Goal: Task Accomplishment & Management: Use online tool/utility

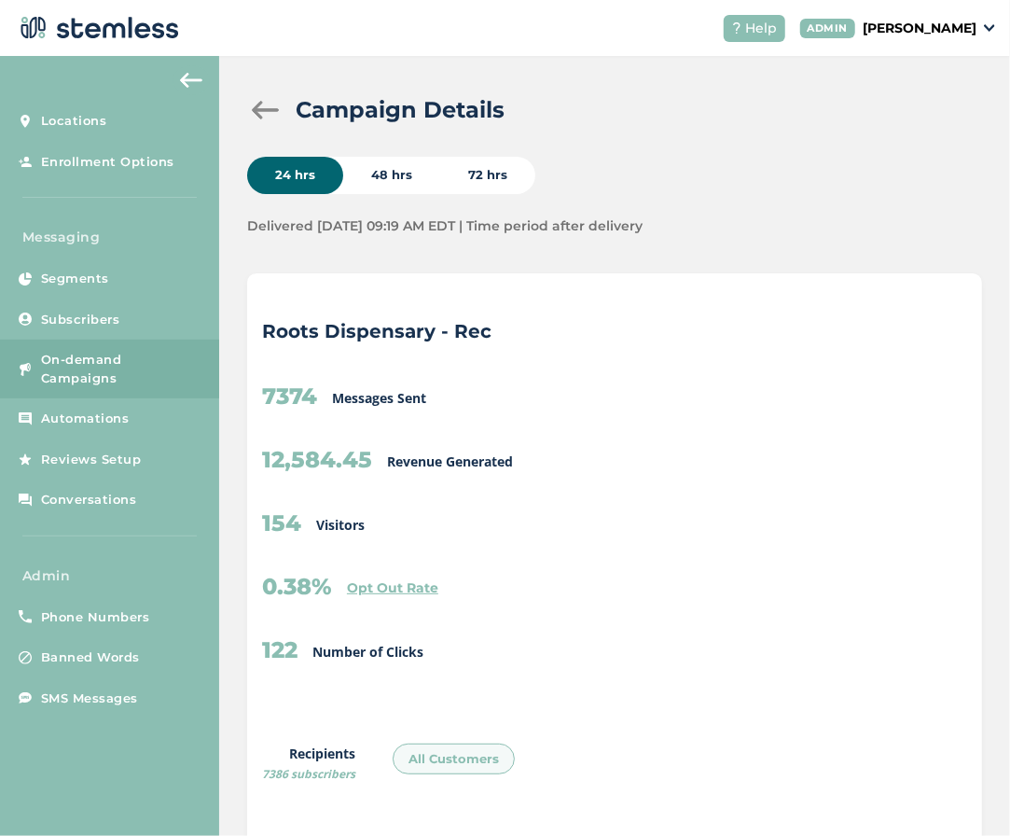
scroll to position [1019, 1642]
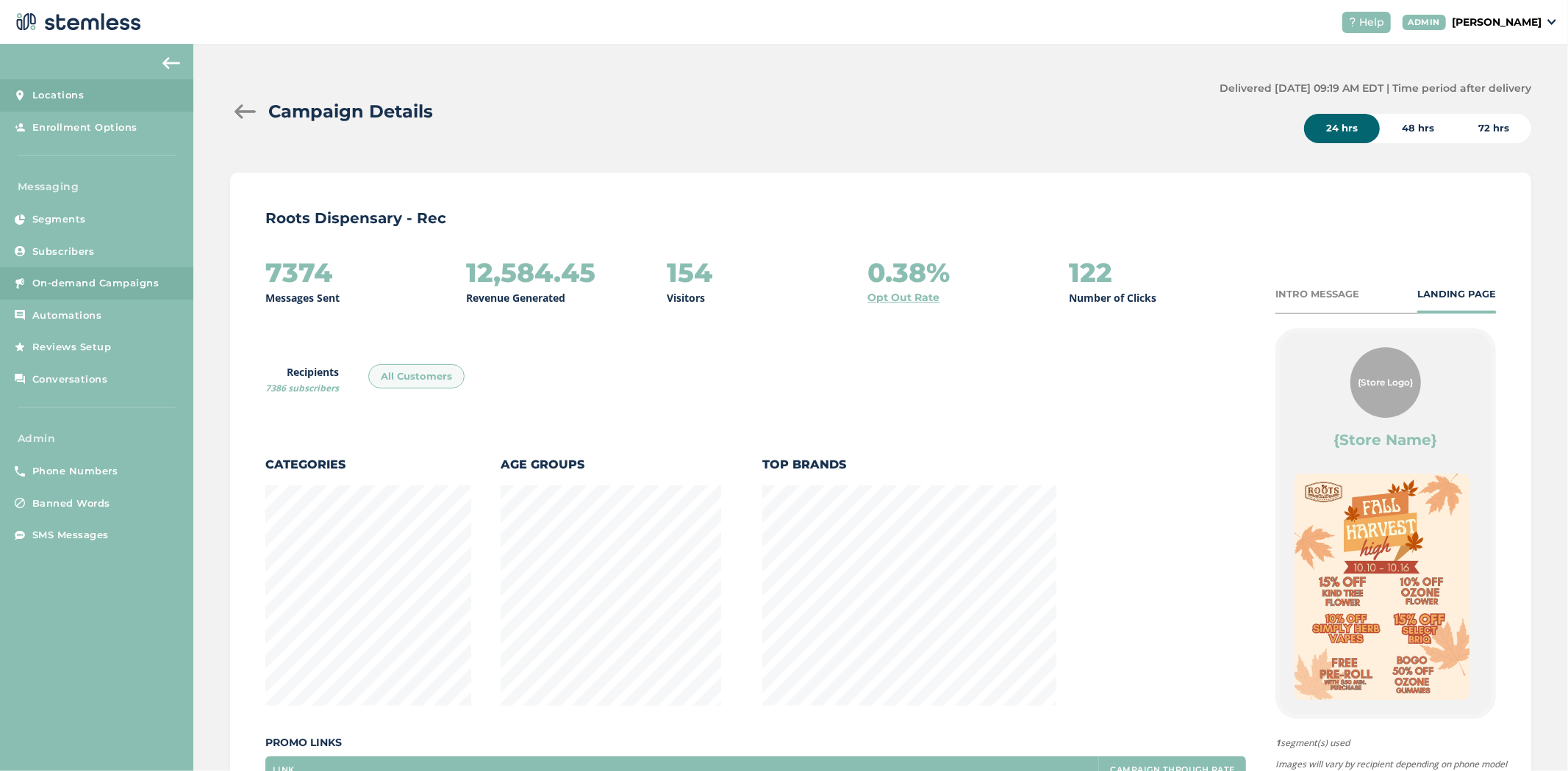
click at [82, 90] on span "Locations" at bounding box center [58, 95] width 52 height 15
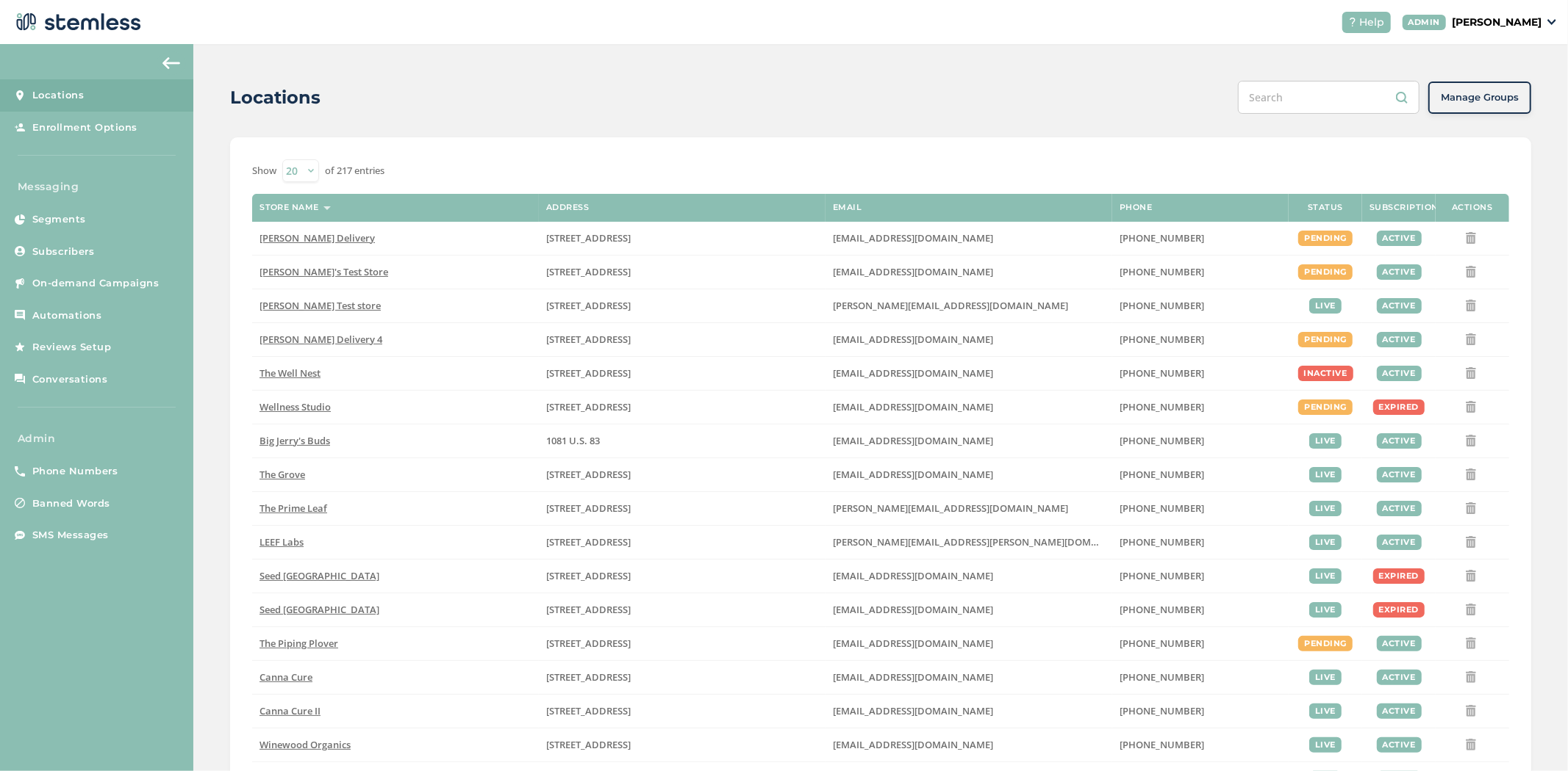
drag, startPoint x: 1259, startPoint y: 107, endPoint x: 1276, endPoint y: 110, distance: 17.3
click at [795, 107] on input "text" at bounding box center [1328, 98] width 181 height 33
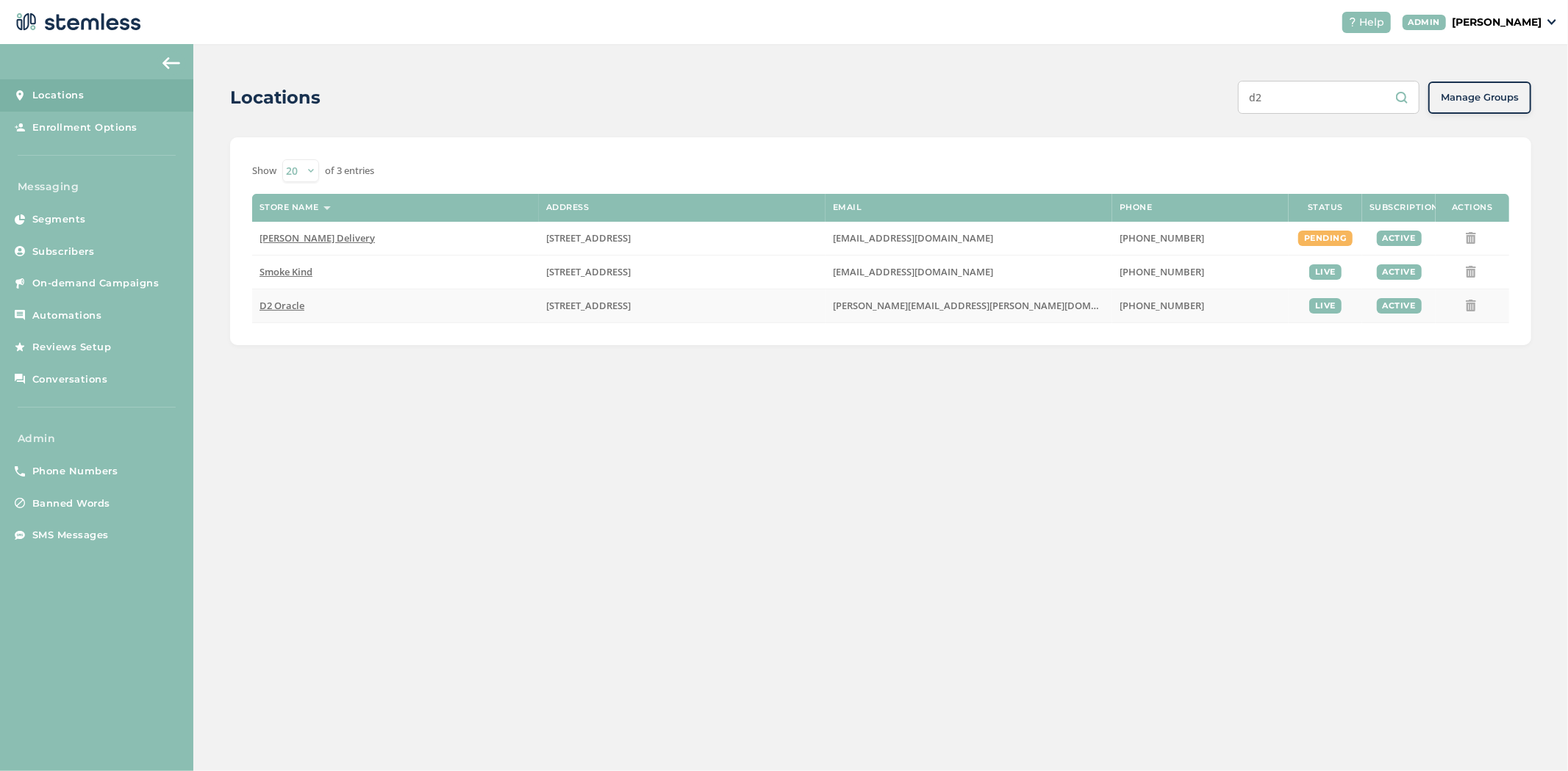
type input "d2"
click at [280, 307] on span "D2 Oracle" at bounding box center [281, 306] width 45 height 13
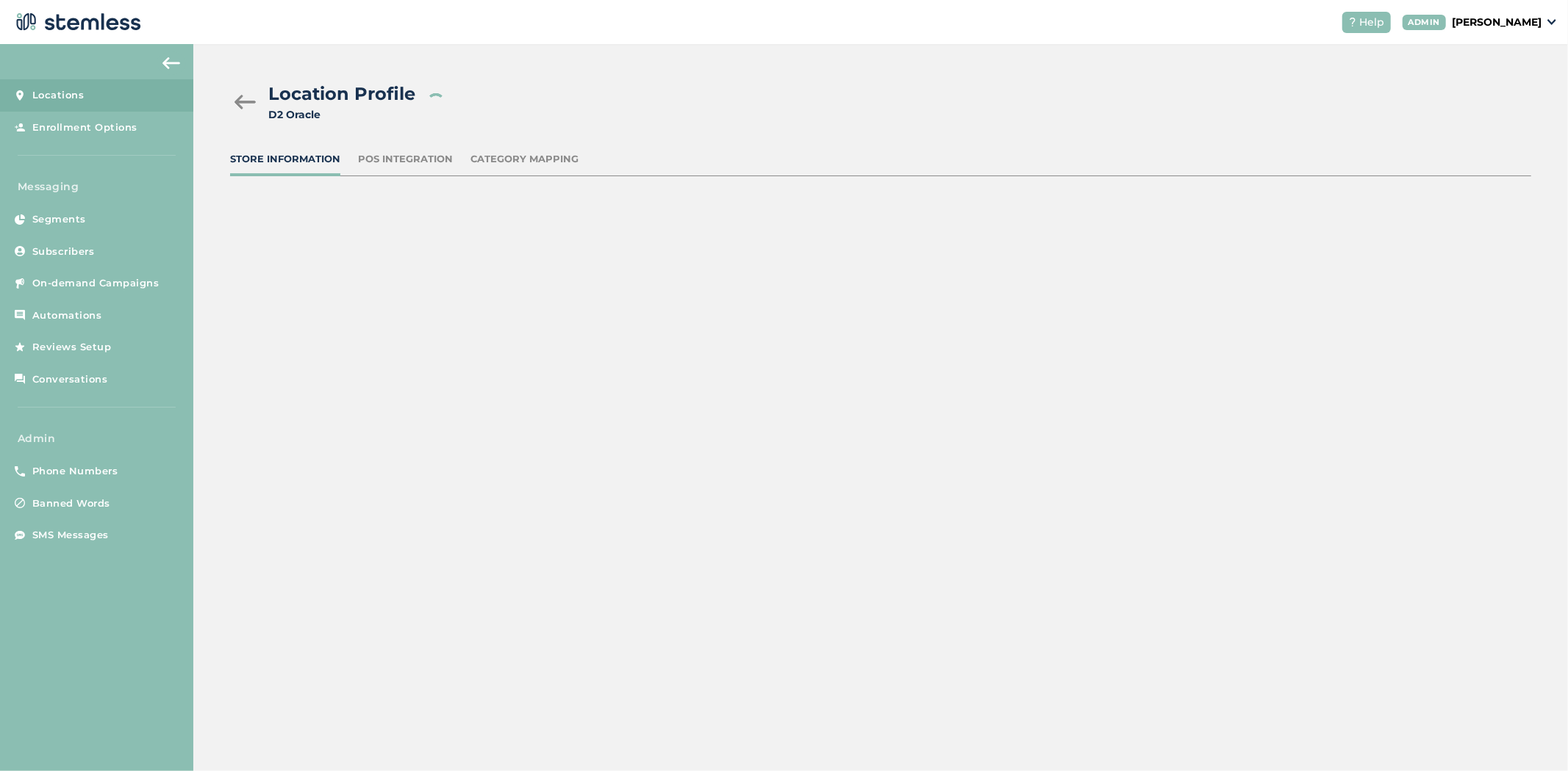
type input "D2 Oracle"
type input "[STREET_ADDRESS]"
type input "[GEOGRAPHIC_DATA]"
type input "AZ"
type input "85705"
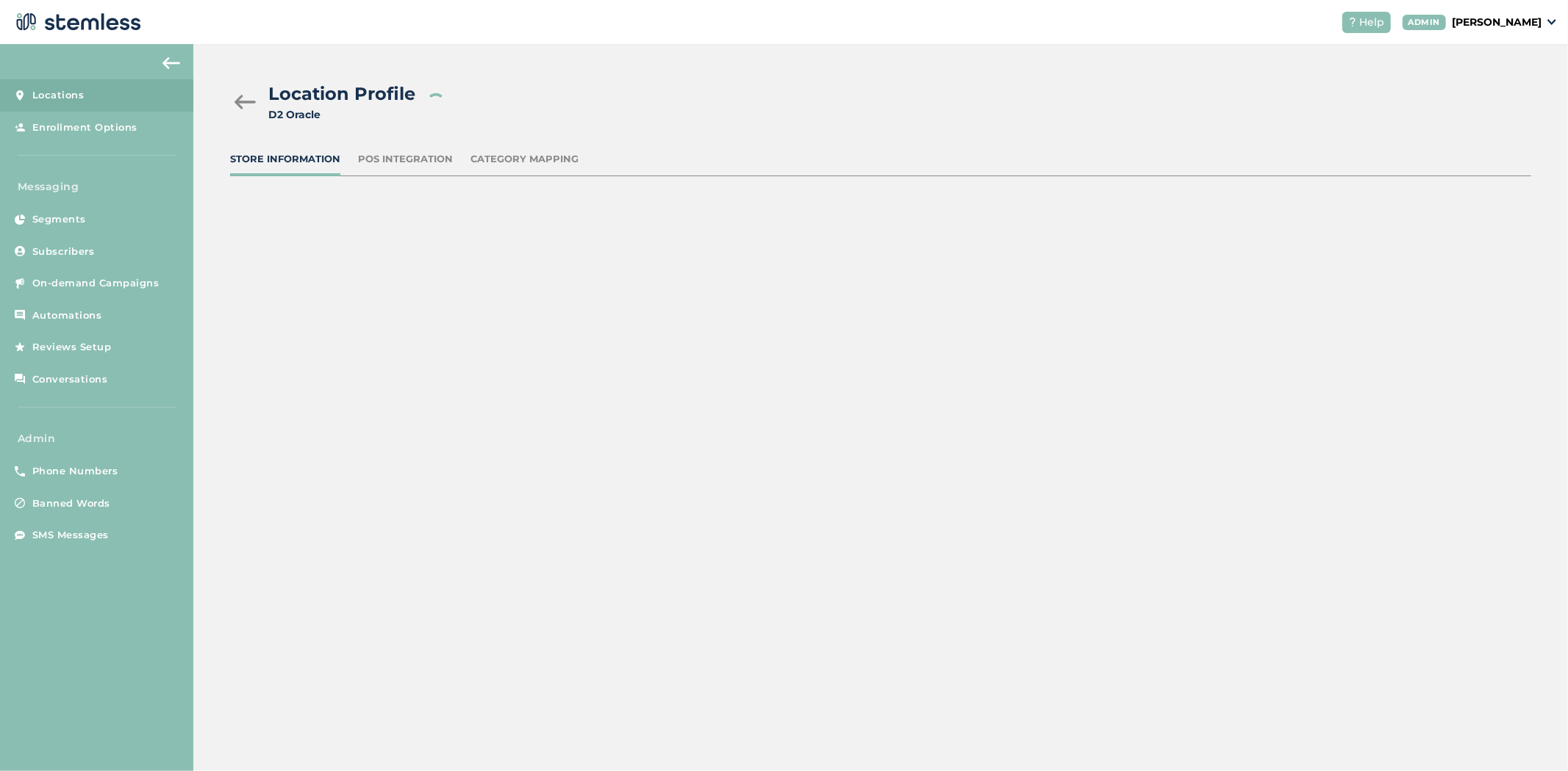
type input "[PERSON_NAME]"
type input "[PERSON_NAME][EMAIL_ADDRESS][PERSON_NAME][DOMAIN_NAME]"
type input "[PHONE_NUMBER]"
type input "America/[GEOGRAPHIC_DATA]"
type input "D2"
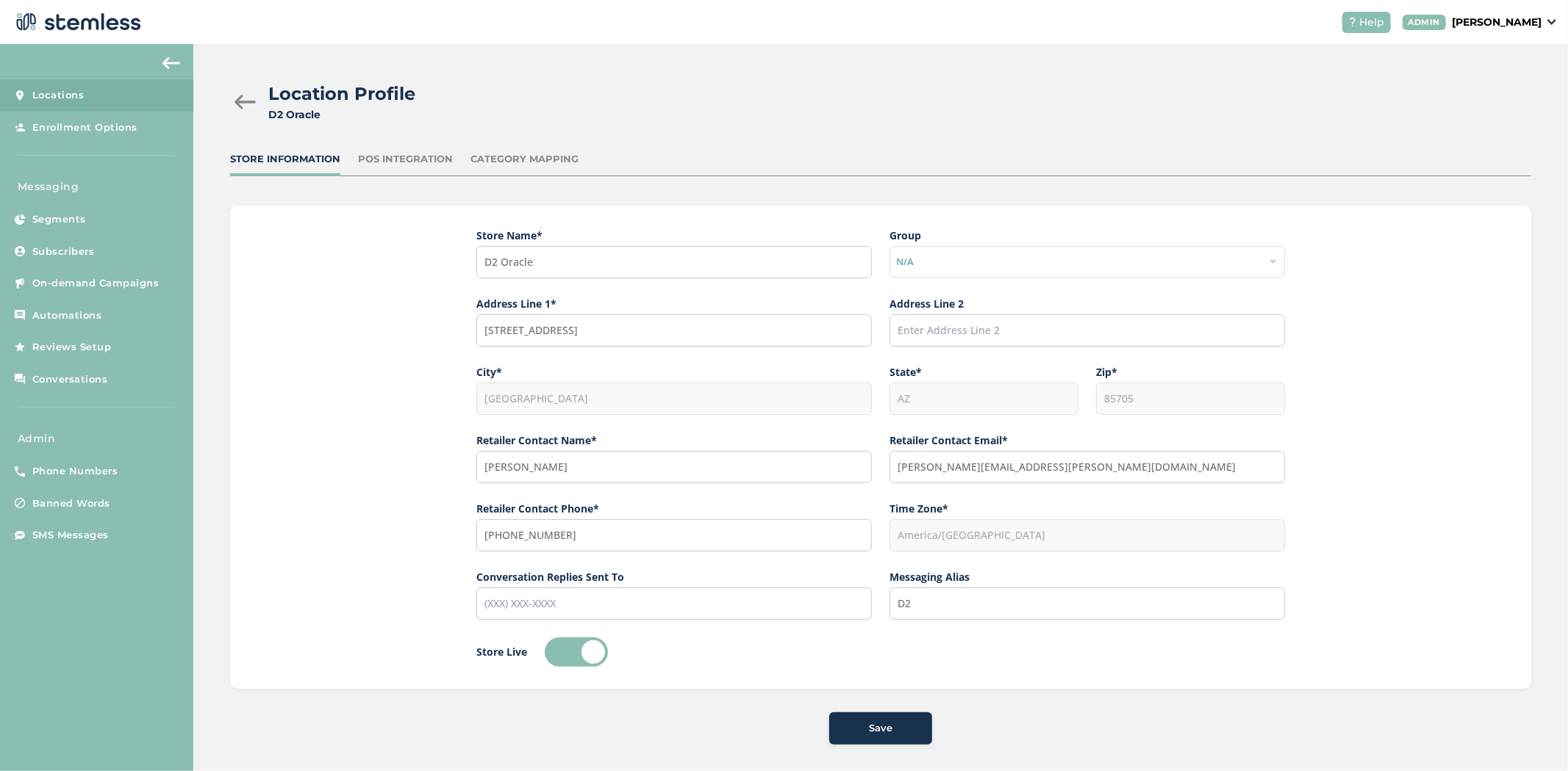
click at [432, 148] on div "Location Profile D2 Oracle Store Information POS Integration Category Mapping S…" at bounding box center [880, 413] width 1374 height 737
click at [424, 153] on div "POS Integration" at bounding box center [405, 159] width 95 height 15
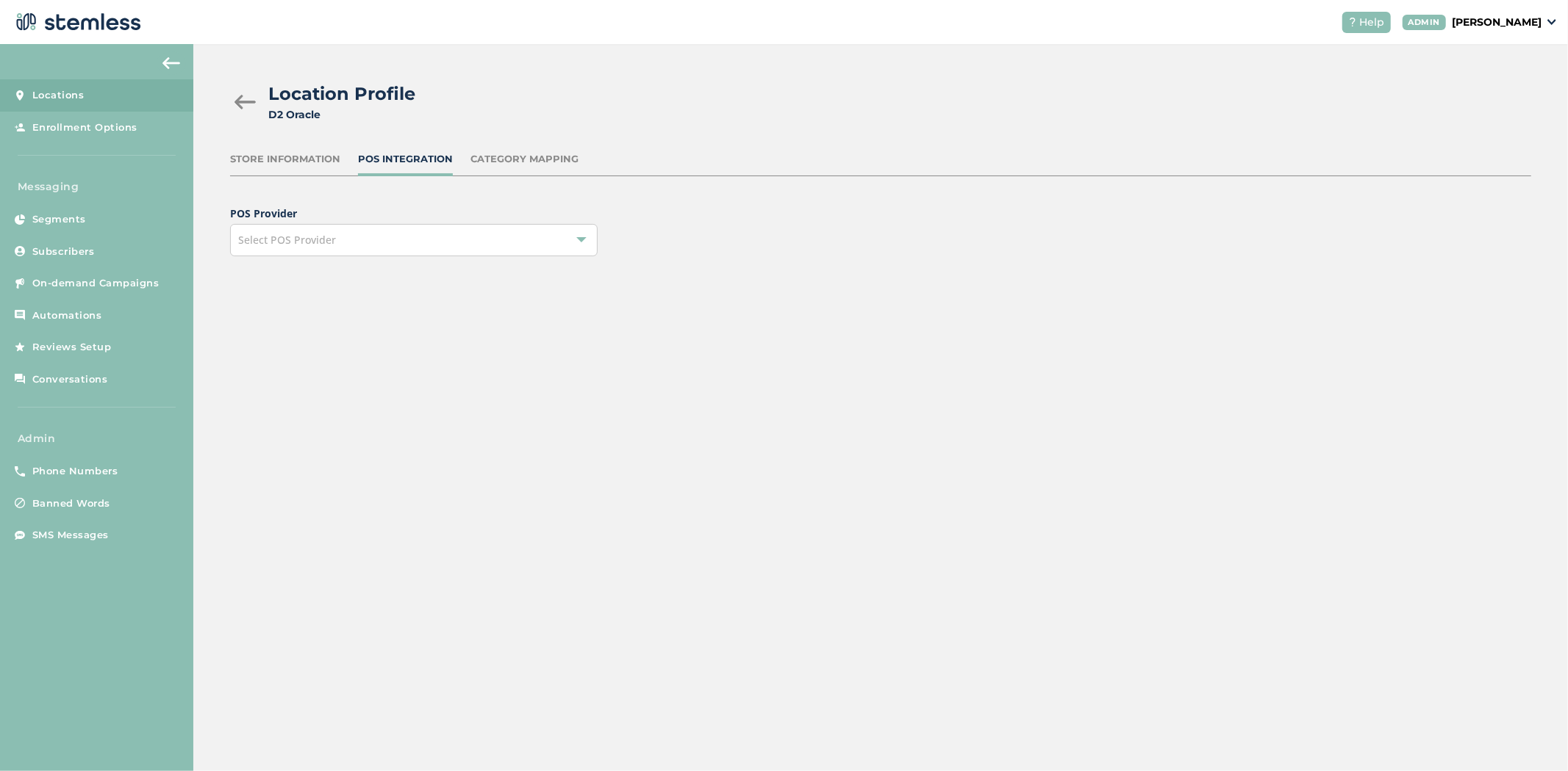
click at [533, 164] on div "Category Mapping" at bounding box center [524, 159] width 108 height 15
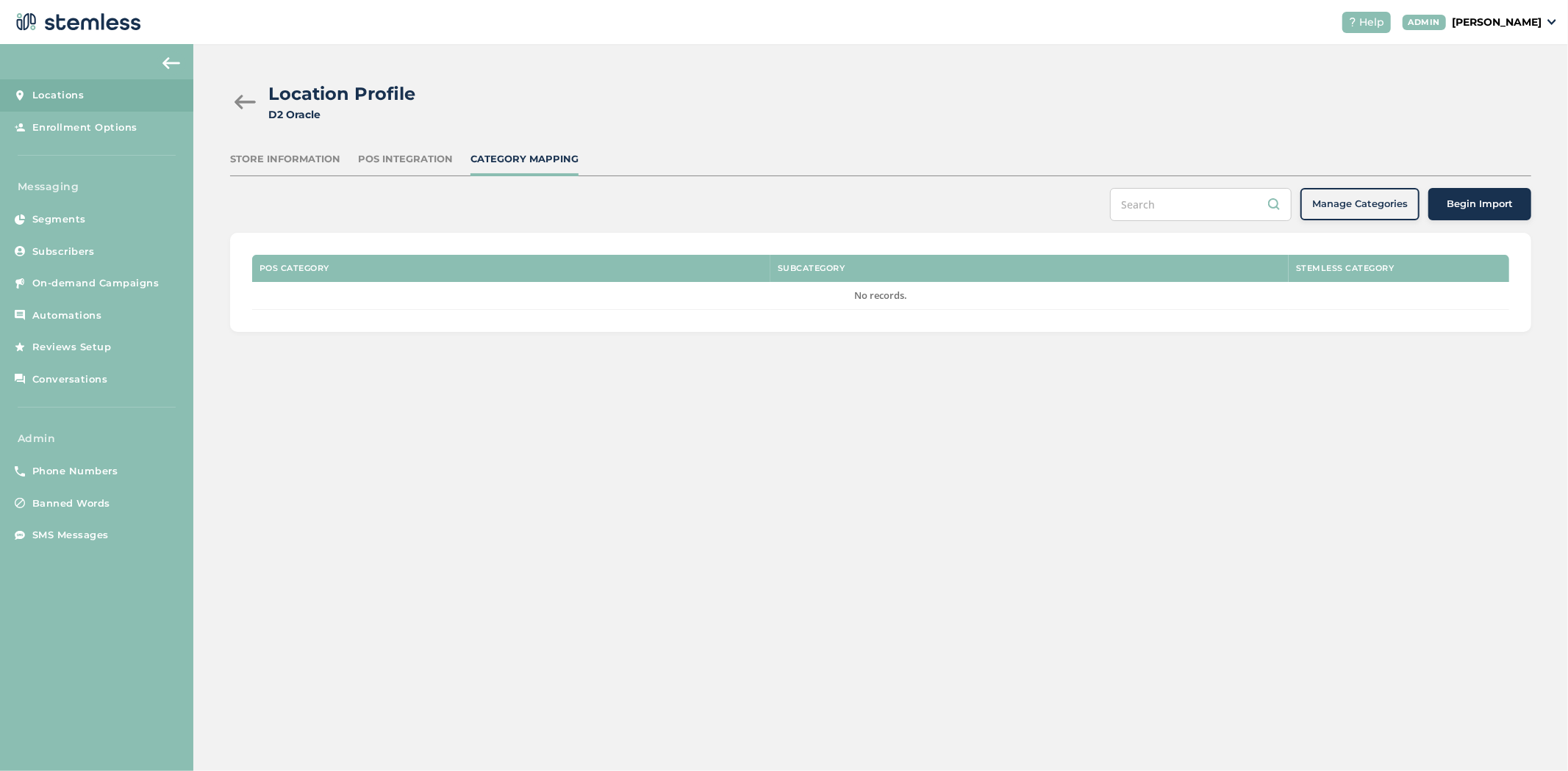
click at [407, 163] on div "POS Integration" at bounding box center [405, 159] width 95 height 15
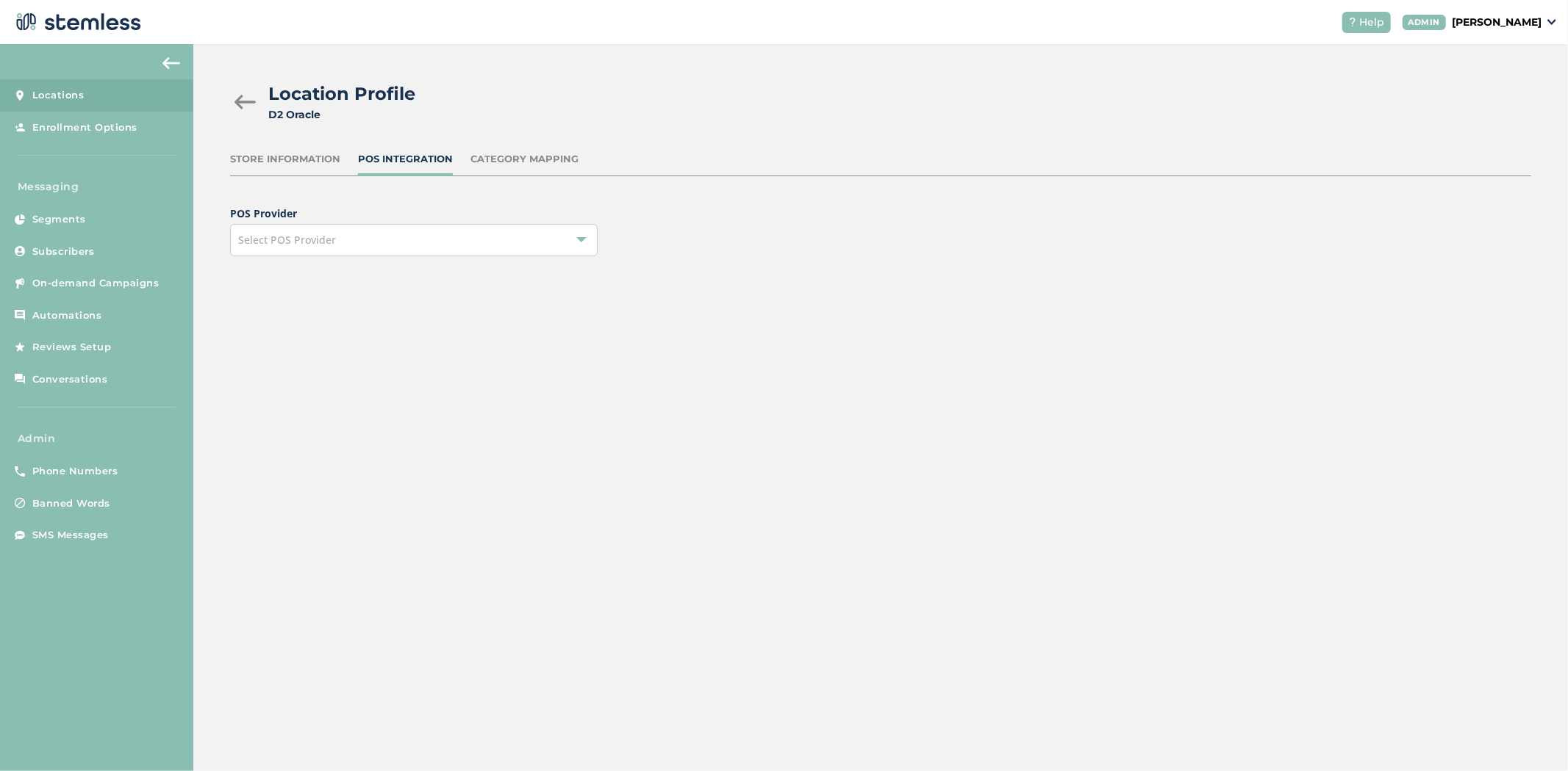
click at [251, 100] on div at bounding box center [244, 102] width 29 height 15
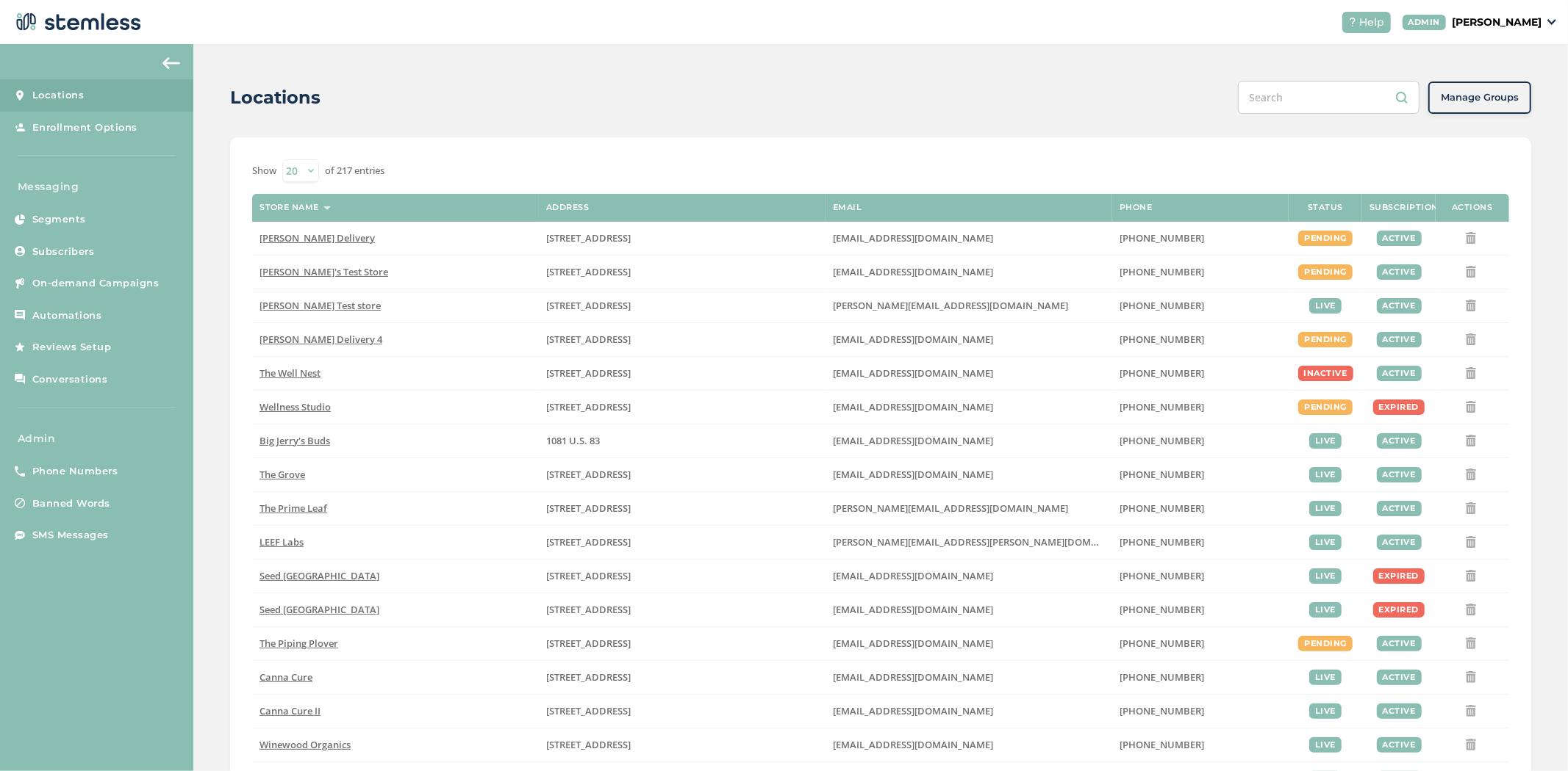
click at [795, 83] on input "text" at bounding box center [1328, 98] width 181 height 33
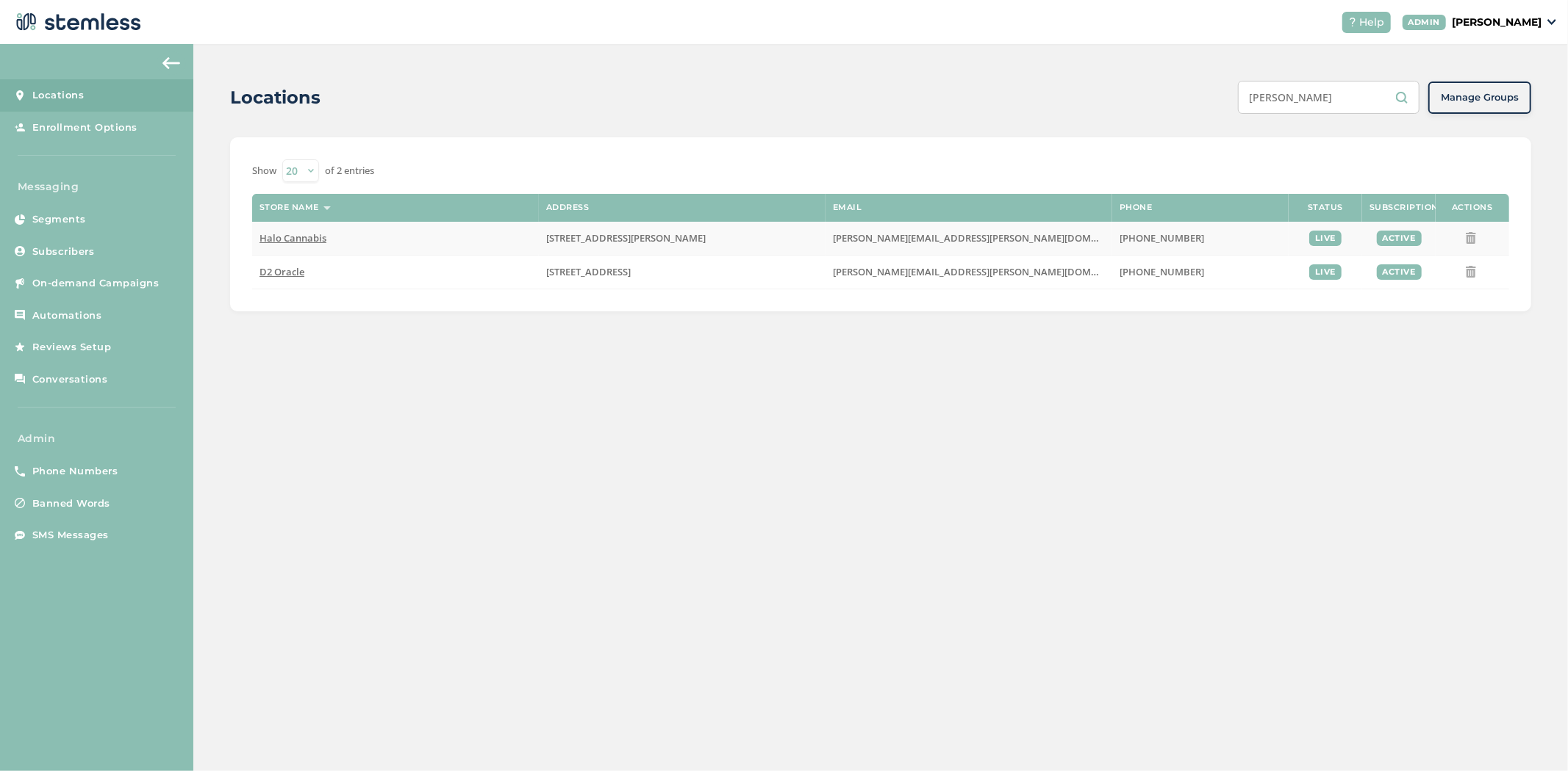
type input "[PERSON_NAME]"
click at [282, 240] on span "Halo Cannabis" at bounding box center [292, 238] width 67 height 13
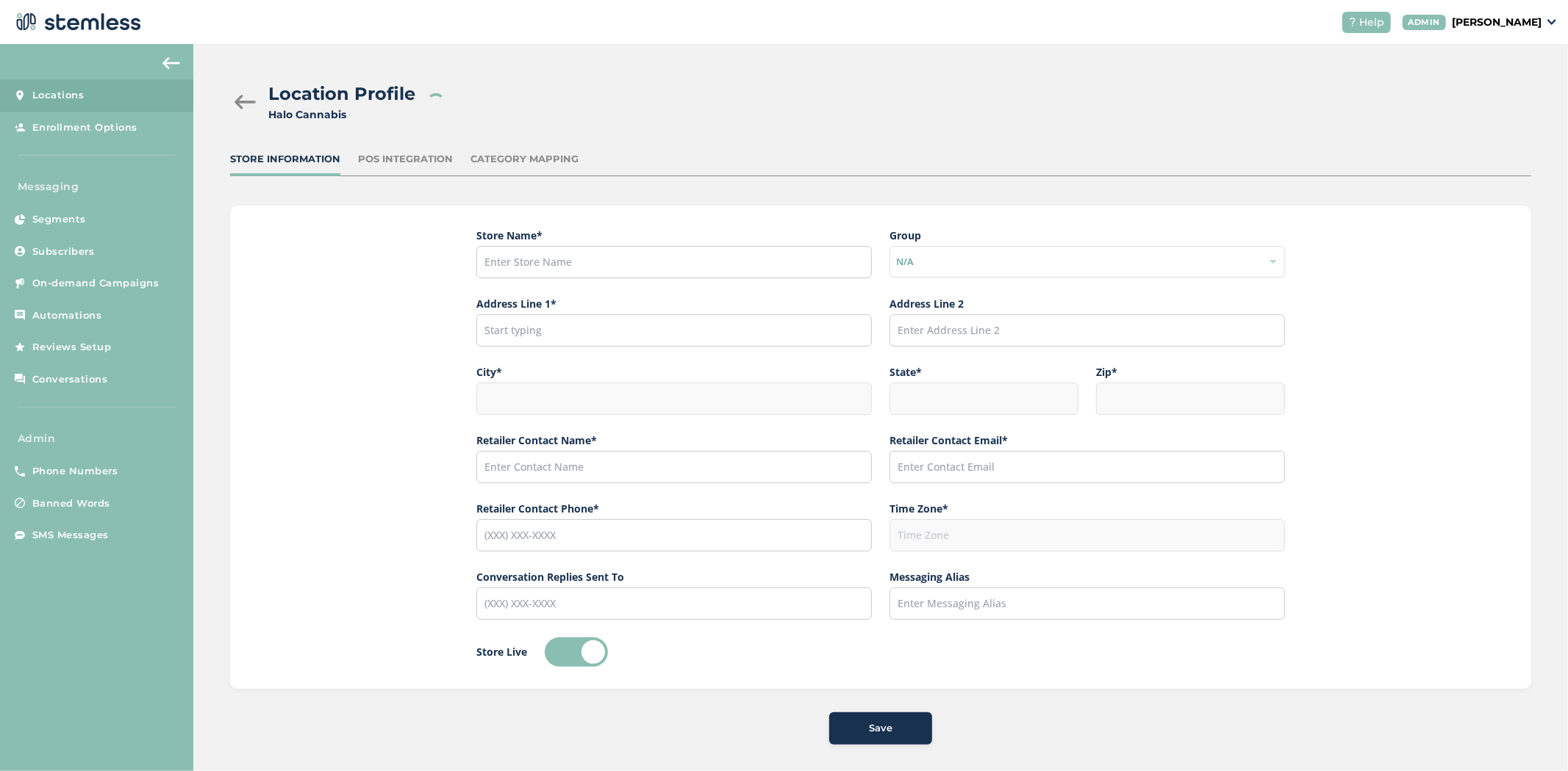
type input "Halo Cannabis"
type input "[STREET_ADDRESS][PERSON_NAME]"
type input "[GEOGRAPHIC_DATA]"
type input "AZ"
type input "85756"
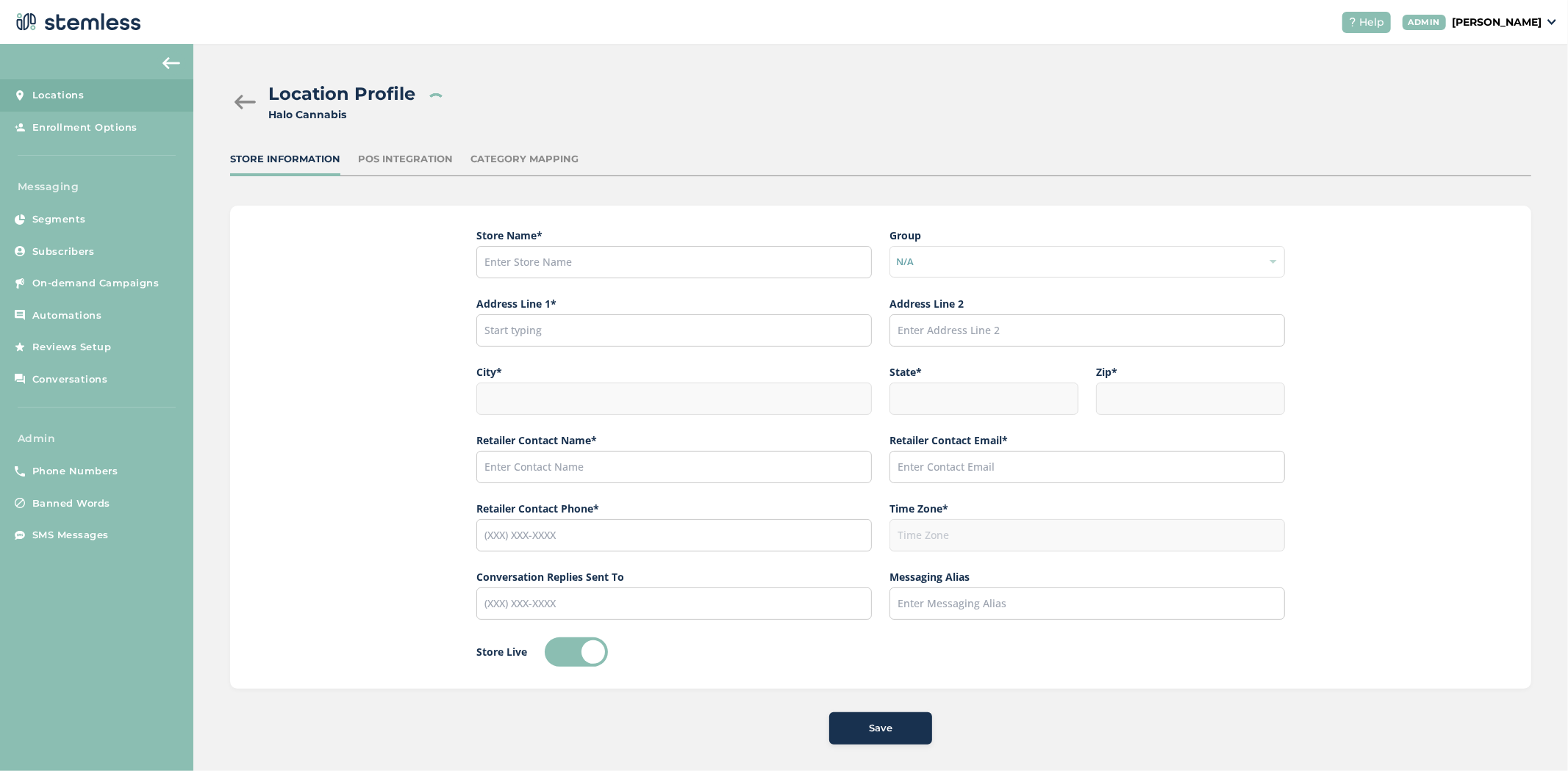
type input "[PERSON_NAME]"
type input "[PERSON_NAME][EMAIL_ADDRESS][PERSON_NAME][DOMAIN_NAME]"
type input "[PHONE_NUMBER]"
type input "America/[GEOGRAPHIC_DATA]"
type input "Halo"
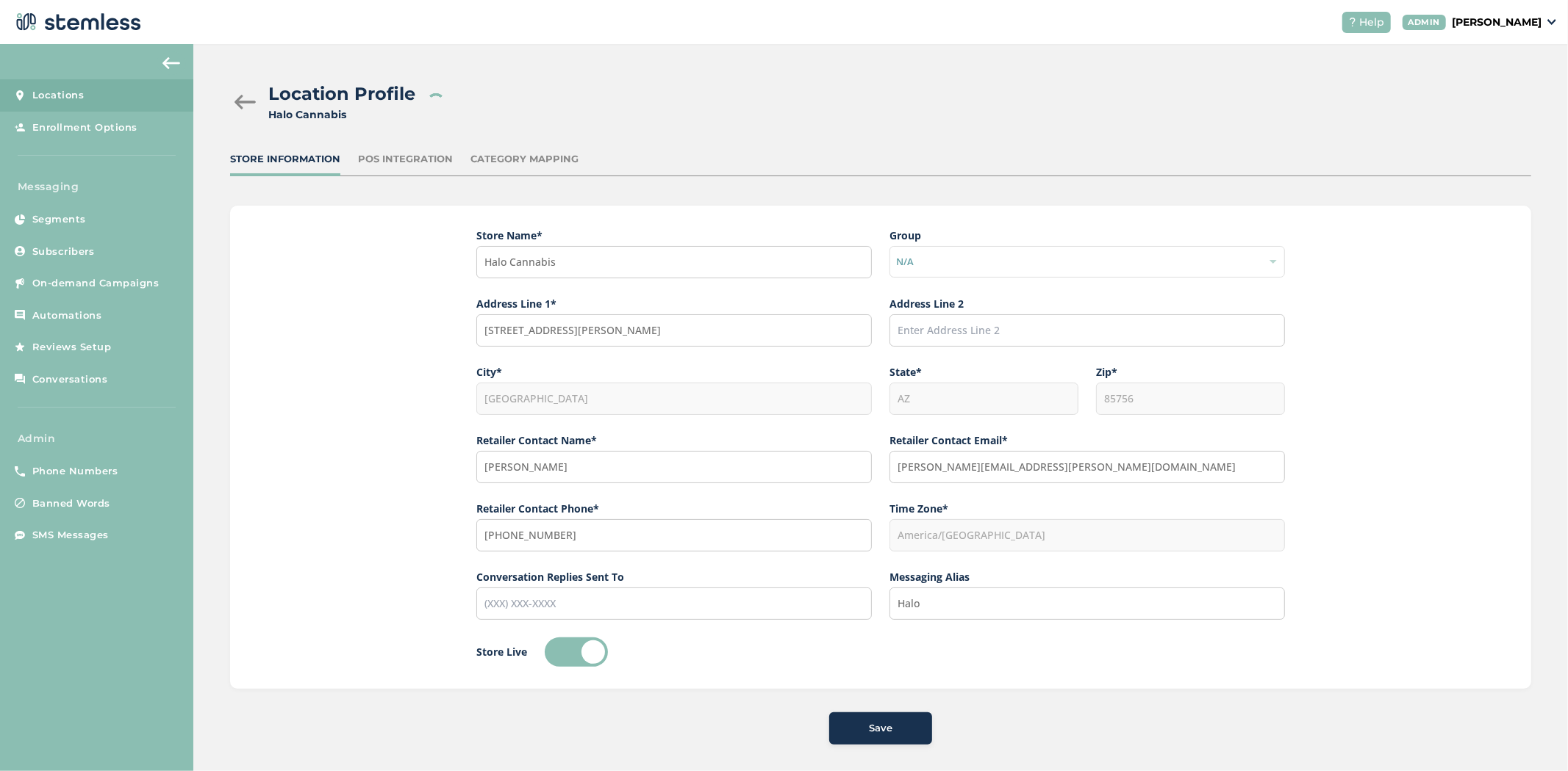
drag, startPoint x: 408, startPoint y: 140, endPoint x: 412, endPoint y: 150, distance: 10.8
click at [412, 144] on div "Location Profile Halo Cannabis Store Information POS Integration Category Mappi…" at bounding box center [880, 413] width 1374 height 737
click at [412, 152] on div "POS Integration" at bounding box center [405, 159] width 95 height 15
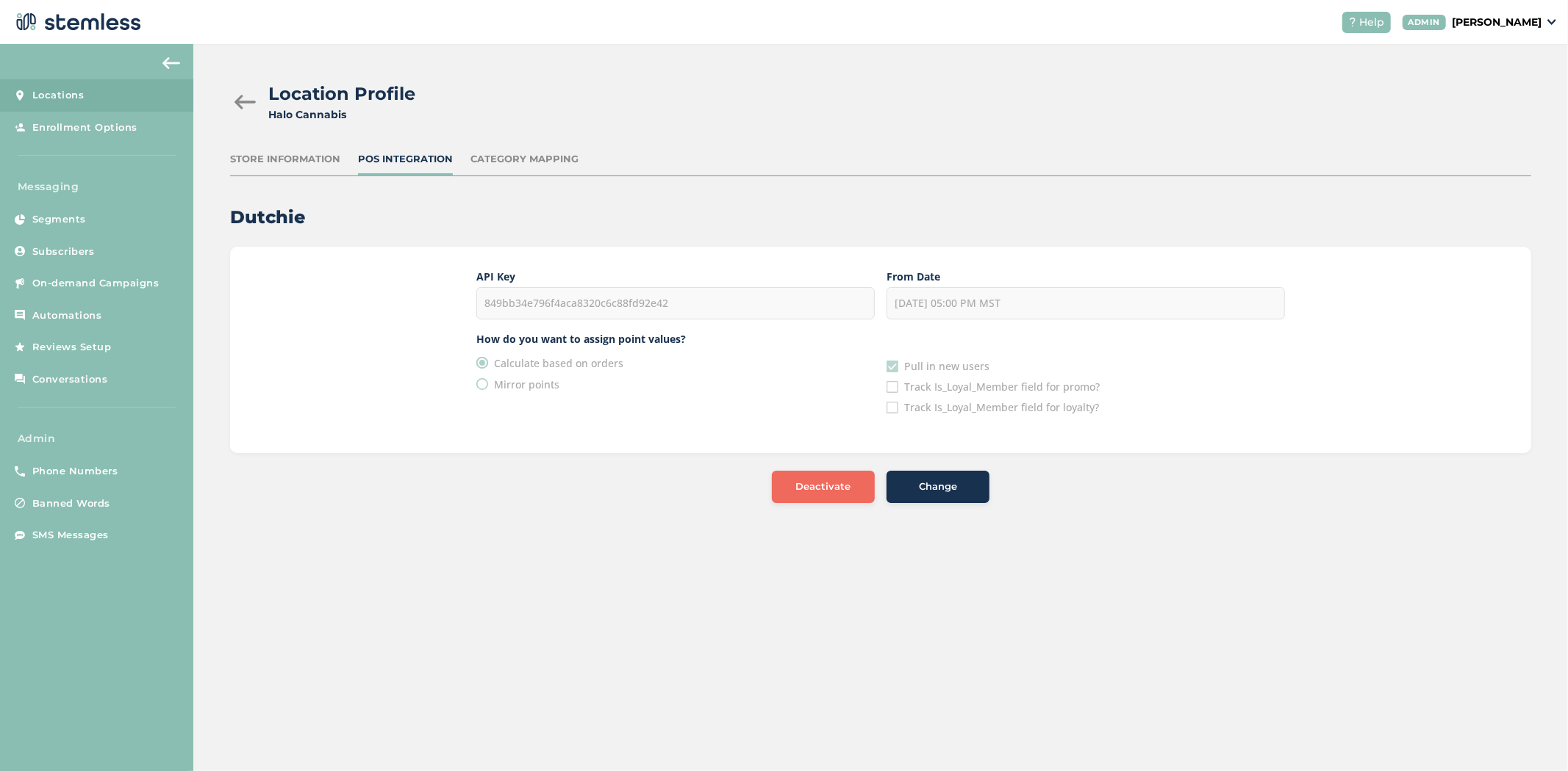
click at [233, 90] on div "Location Profile Halo Cannabis" at bounding box center [875, 102] width 1289 height 42
click at [236, 101] on div at bounding box center [244, 102] width 29 height 15
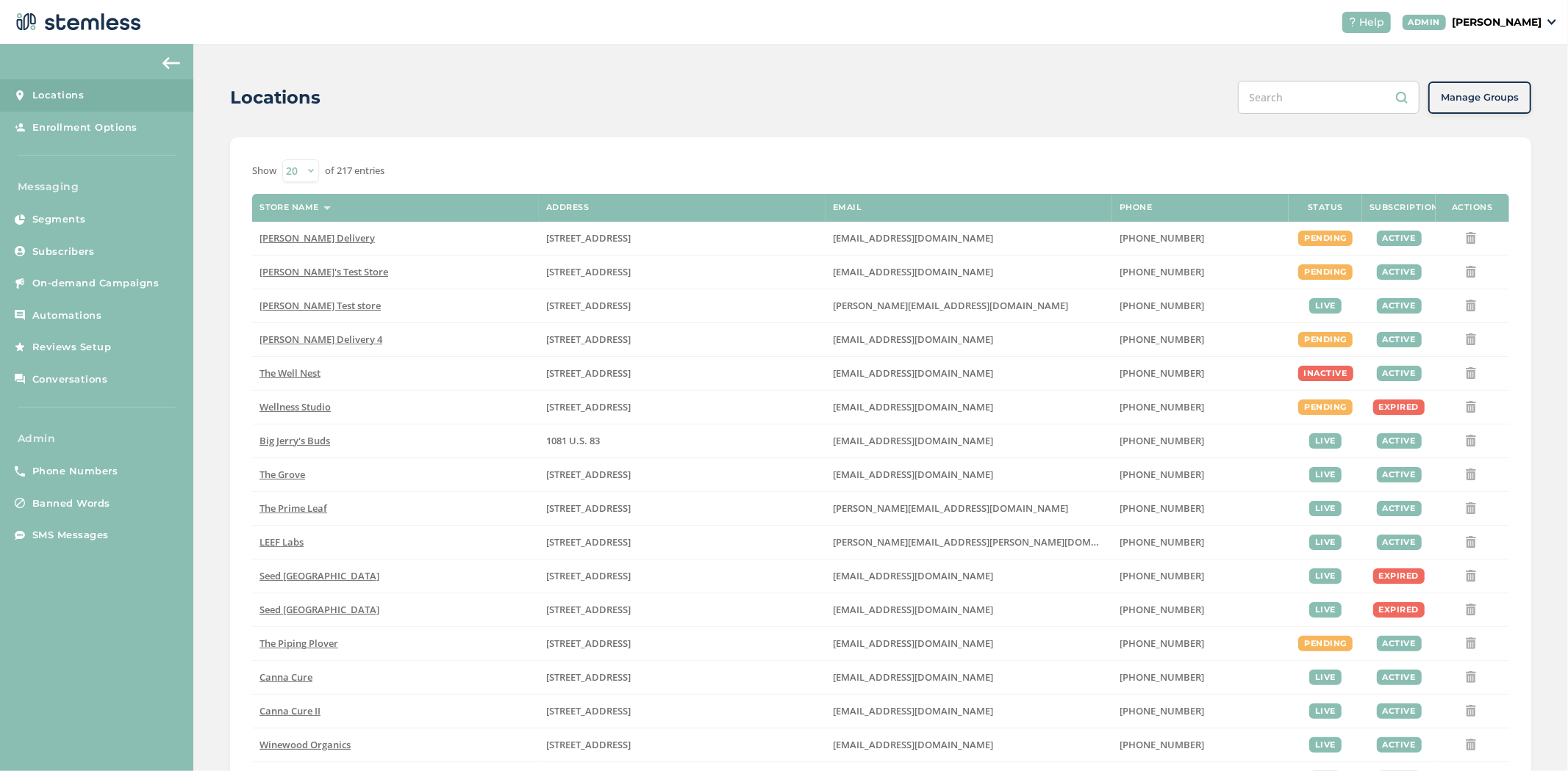
click at [795, 89] on input "text" at bounding box center [1328, 98] width 181 height 33
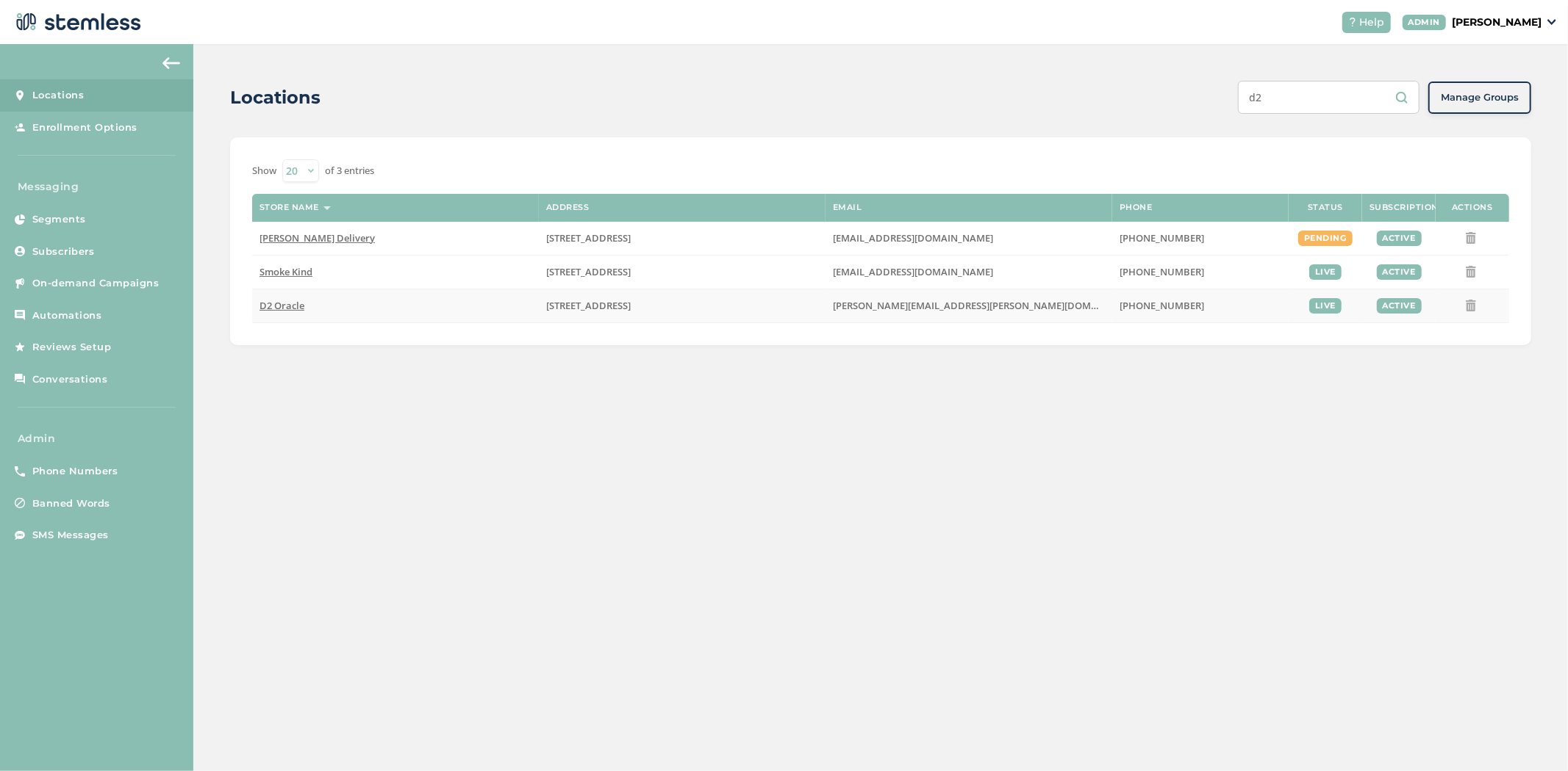
type input "d2"
click at [283, 304] on span "D2 Oracle" at bounding box center [281, 306] width 45 height 13
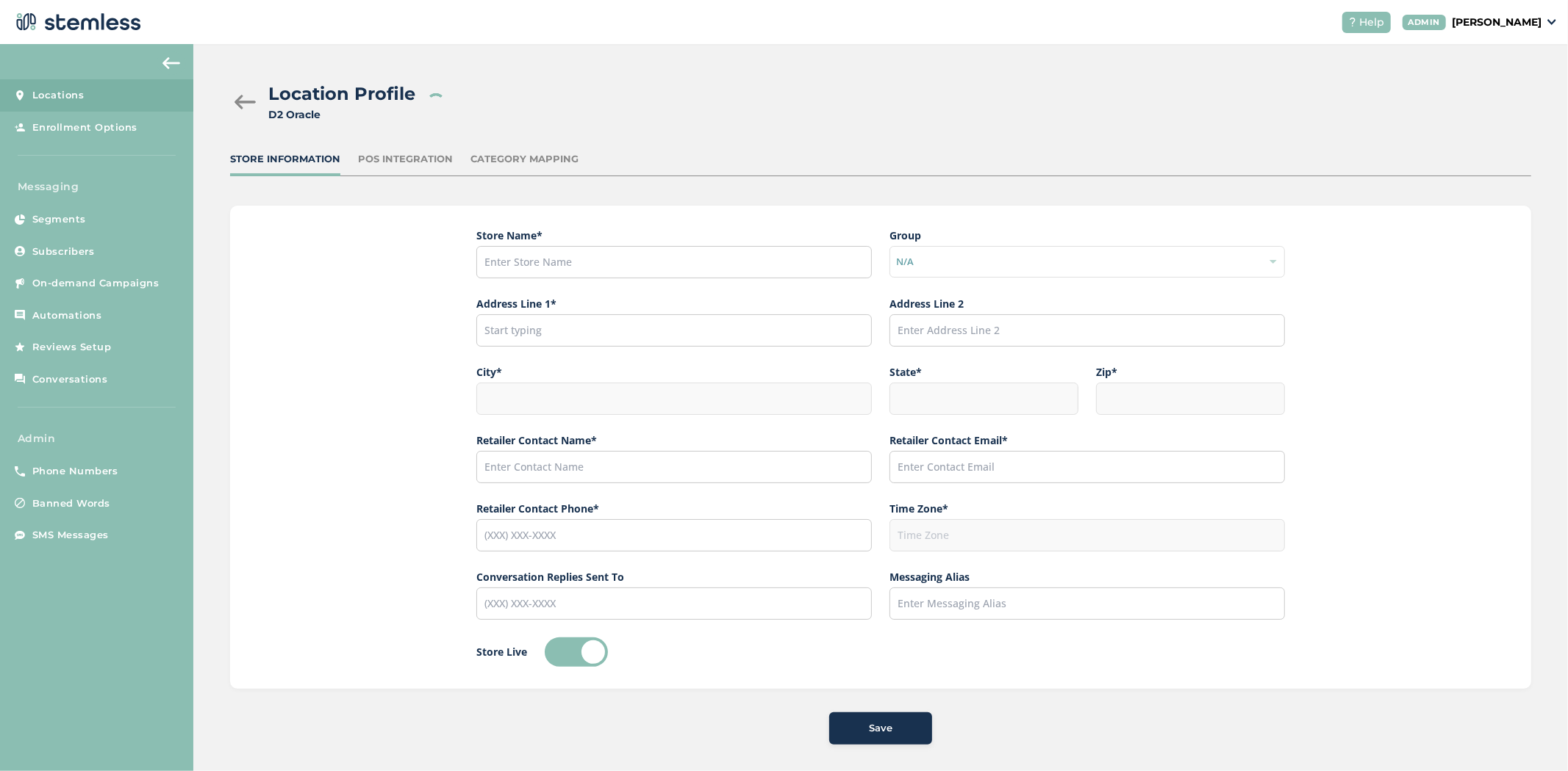
type input "D2 Oracle"
type input "[STREET_ADDRESS]"
type input "[GEOGRAPHIC_DATA]"
type input "AZ"
type input "85705"
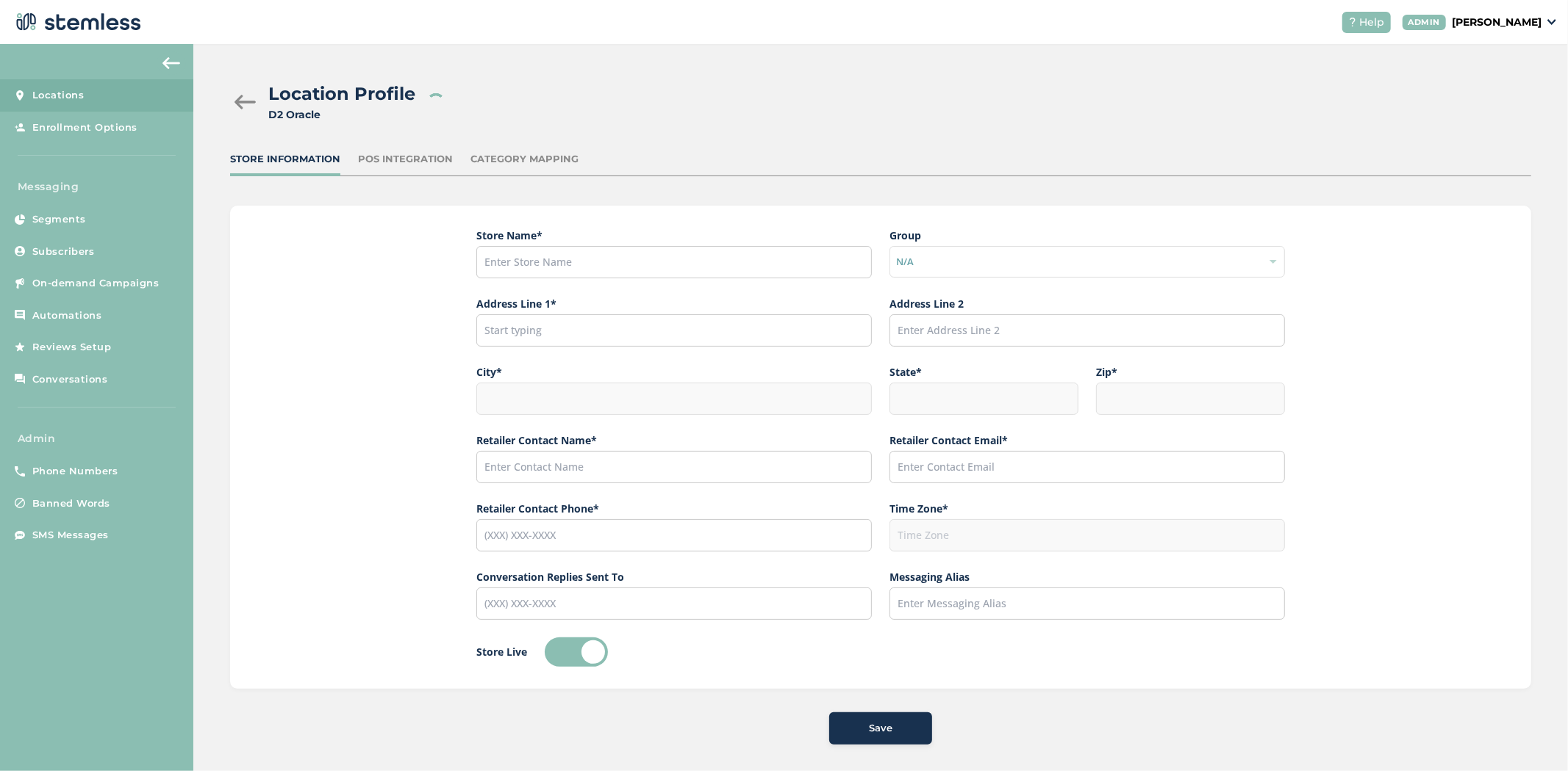
type input "[PERSON_NAME]"
type input "[PERSON_NAME][EMAIL_ADDRESS][PERSON_NAME][DOMAIN_NAME]"
type input "[PHONE_NUMBER]"
type input "America/[GEOGRAPHIC_DATA]"
type input "D2"
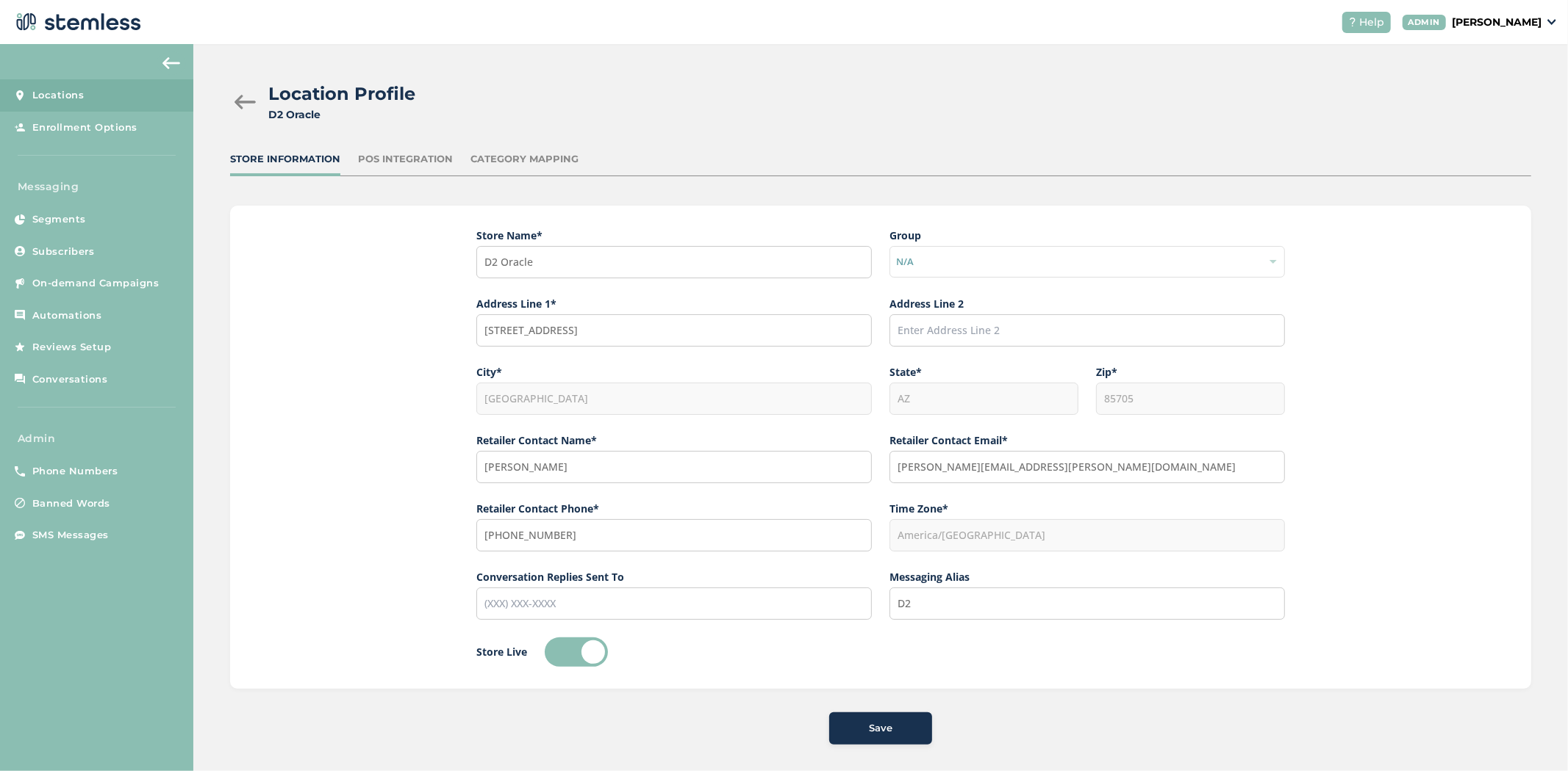
click at [427, 169] on div "Store Information POS Integration Category Mapping" at bounding box center [880, 164] width 1301 height 24
click at [426, 162] on div "POS Integration" at bounding box center [405, 159] width 95 height 15
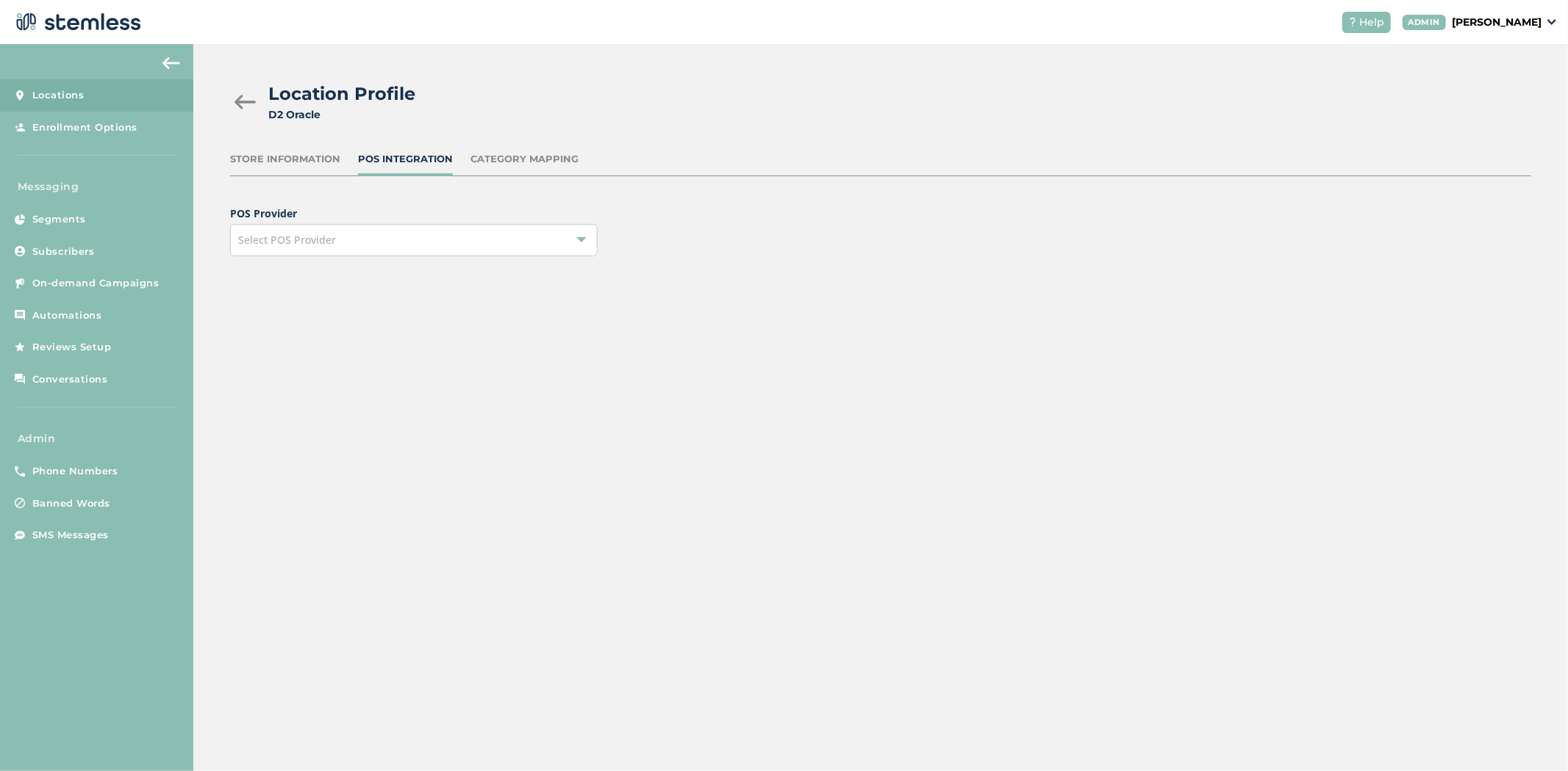
click at [398, 239] on div "Select POS Provider" at bounding box center [414, 239] width 367 height 32
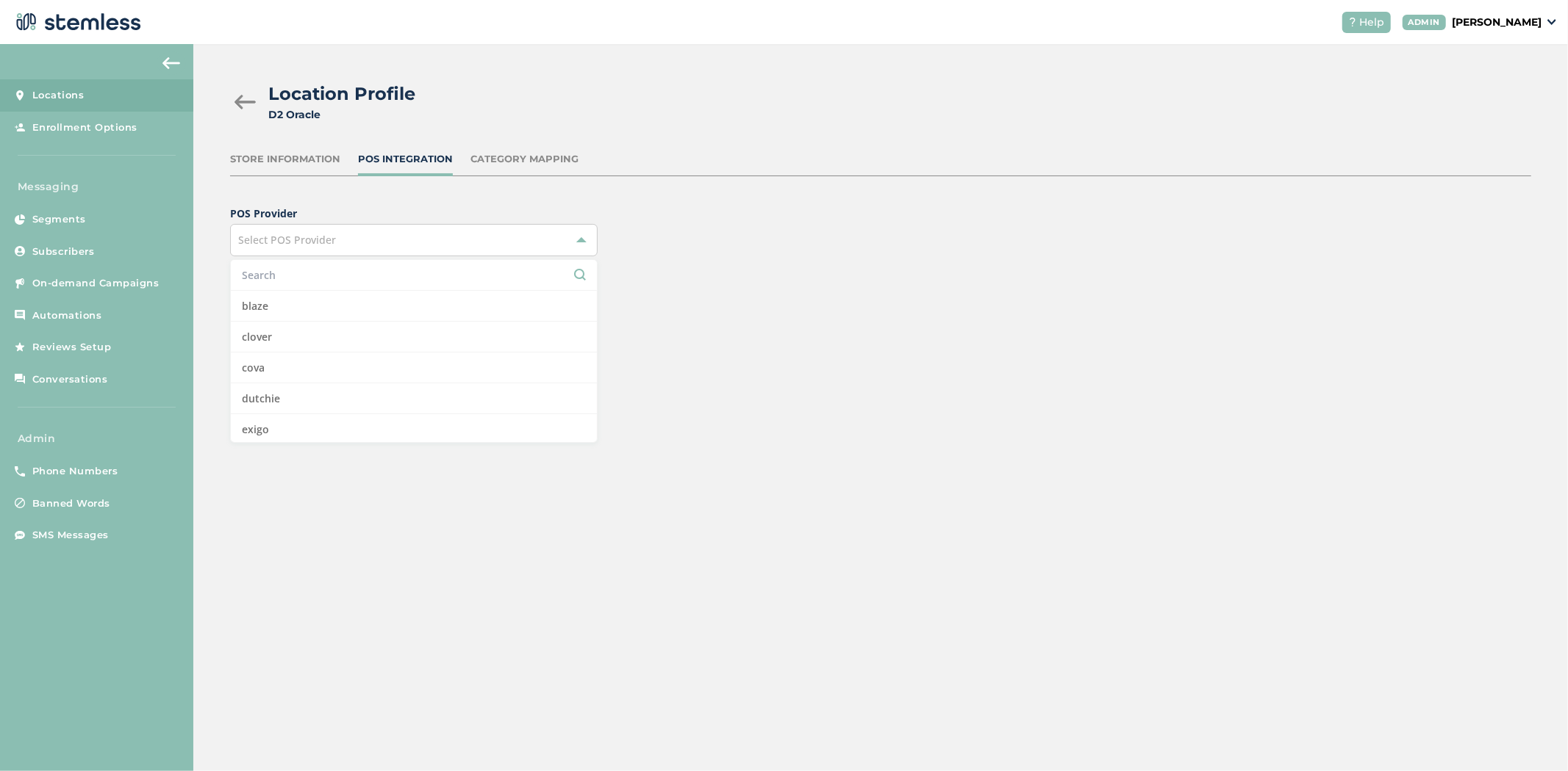
click at [344, 274] on input "text" at bounding box center [414, 276] width 344 height 16
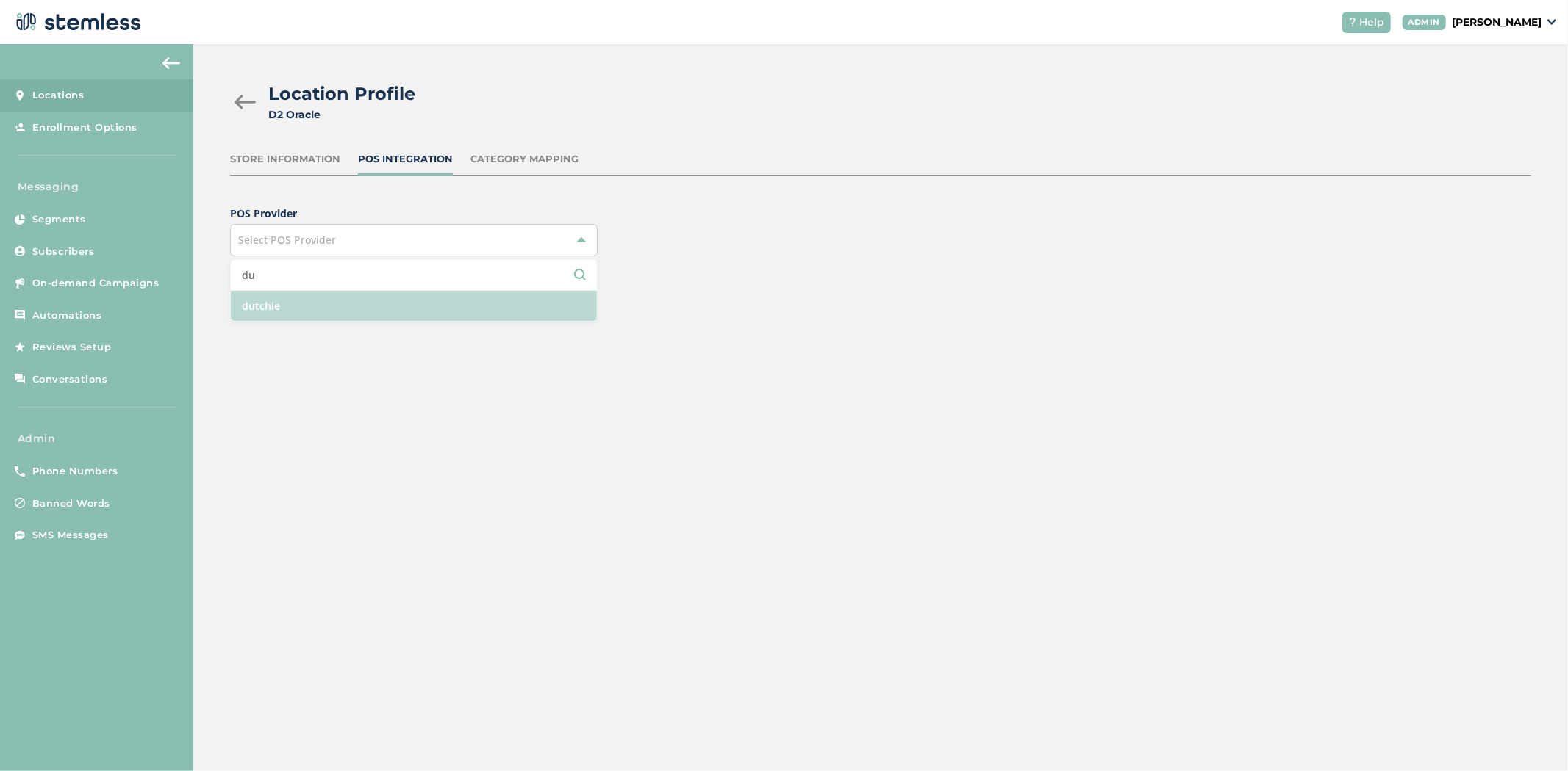
type input "du"
click at [288, 312] on li "dutchie" at bounding box center [414, 306] width 366 height 30
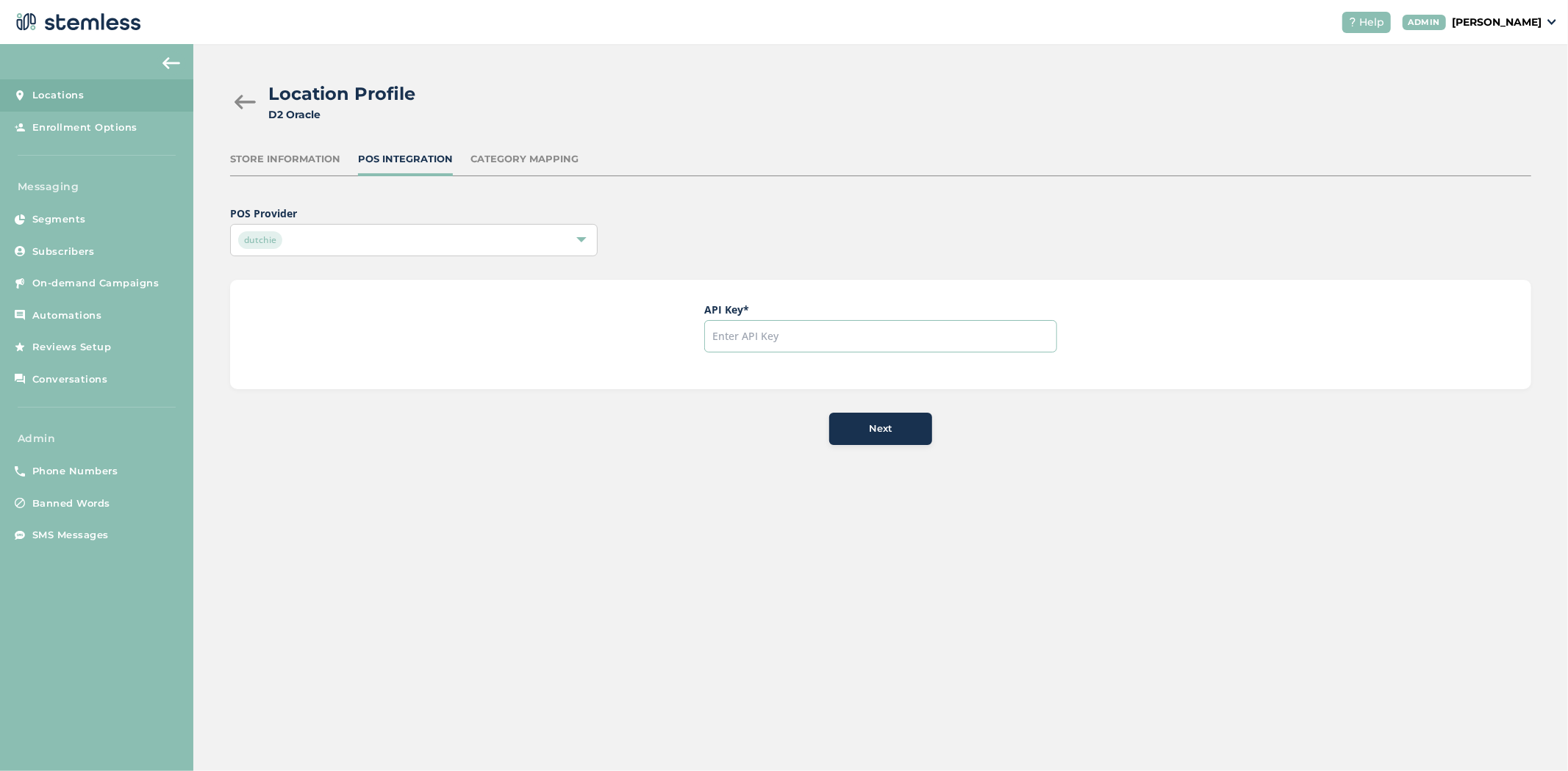
click at [795, 329] on input "text" at bounding box center [881, 336] width 353 height 32
paste input "849bb34e796f4aca8320c6c88fd92e42"
type input "849bb34e796f4aca8320c6c88fd92e42"
click at [795, 431] on div "Next" at bounding box center [880, 428] width 80 height 15
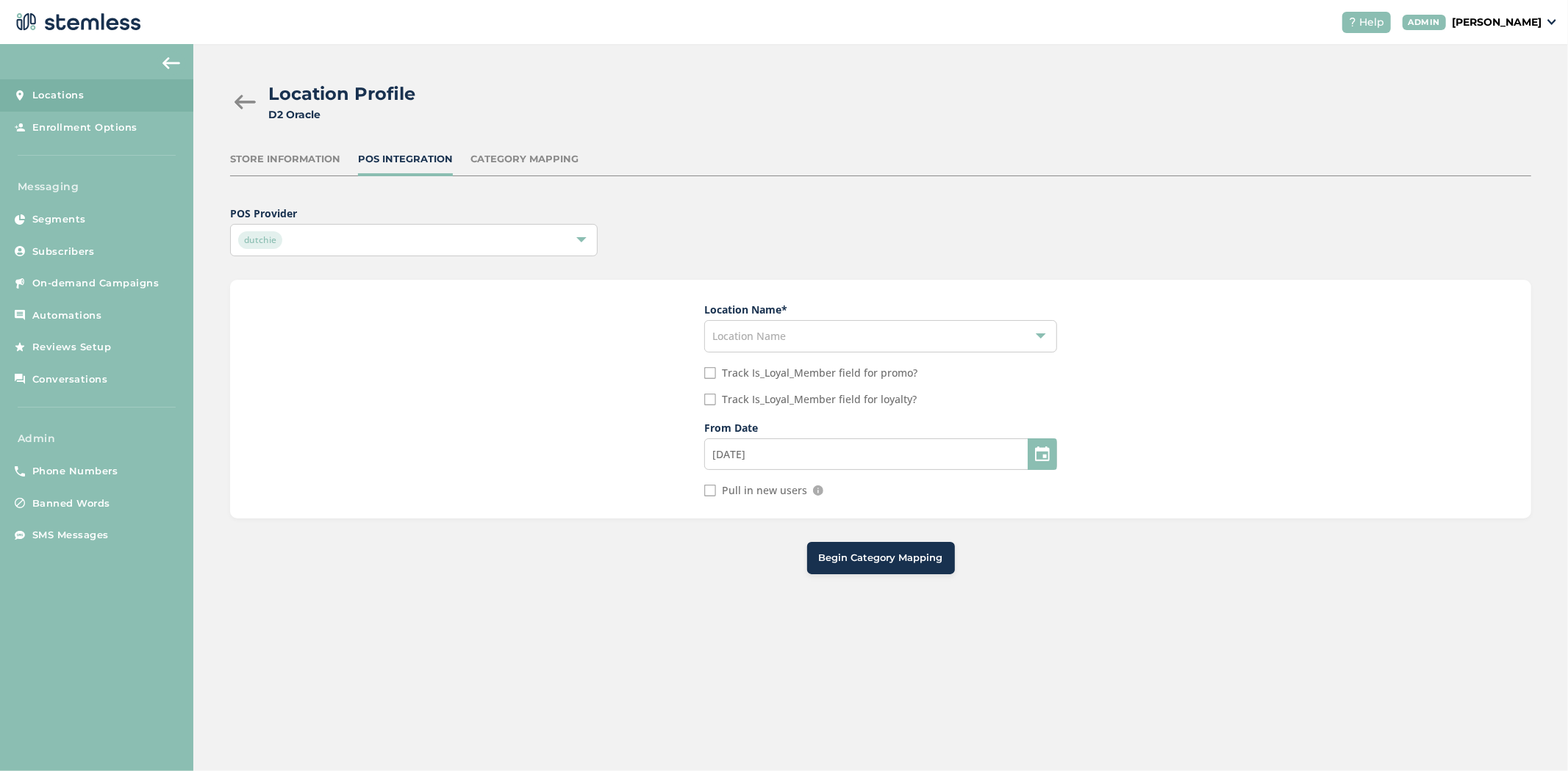
click at [785, 333] on span "Location Name" at bounding box center [749, 336] width 73 height 14
click at [584, 333] on div "Location Name * Location Name The Halo - Blue [GEOGRAPHIC_DATA] Track Is_Loyal_…" at bounding box center [880, 398] width 1301 height 239
